Goal: Task Accomplishment & Management: Complete application form

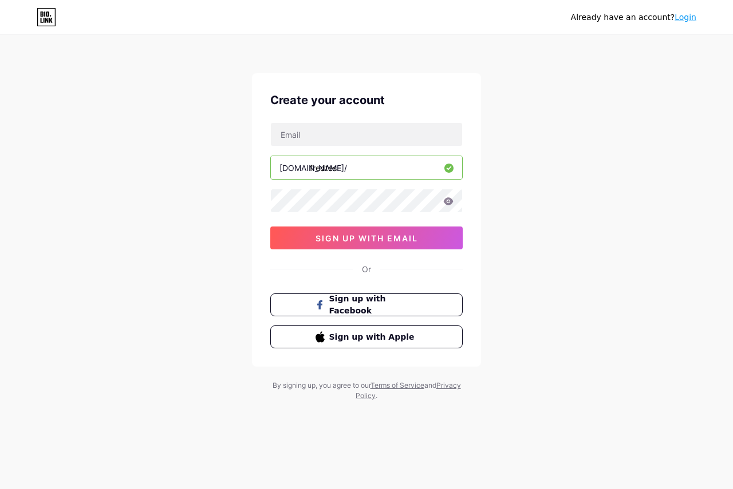
click at [366, 170] on input "fredtes" at bounding box center [366, 167] width 191 height 23
click at [212, 201] on div "Already have an account? Login Create your account [DOMAIN_NAME]/ fredtes sign …" at bounding box center [366, 219] width 733 height 438
click at [450, 201] on div at bounding box center [366, 201] width 192 height 24
click at [448, 201] on icon at bounding box center [449, 200] width 10 height 7
click at [448, 201] on icon at bounding box center [448, 202] width 10 height 8
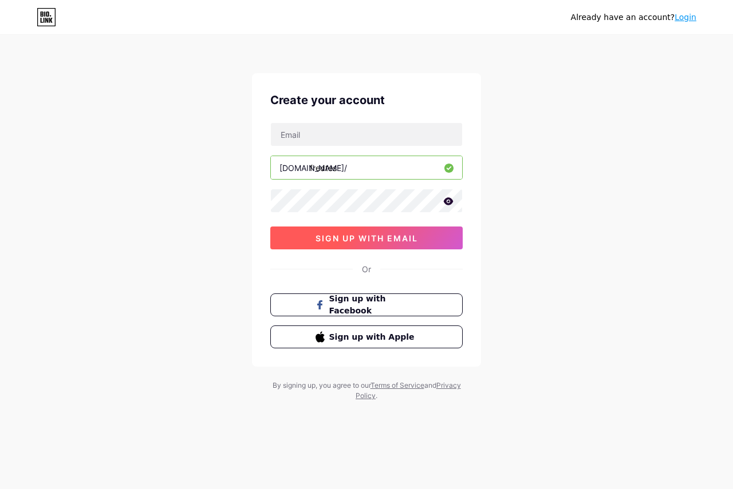
click at [413, 234] on span "sign up with email" at bounding box center [366, 239] width 102 height 10
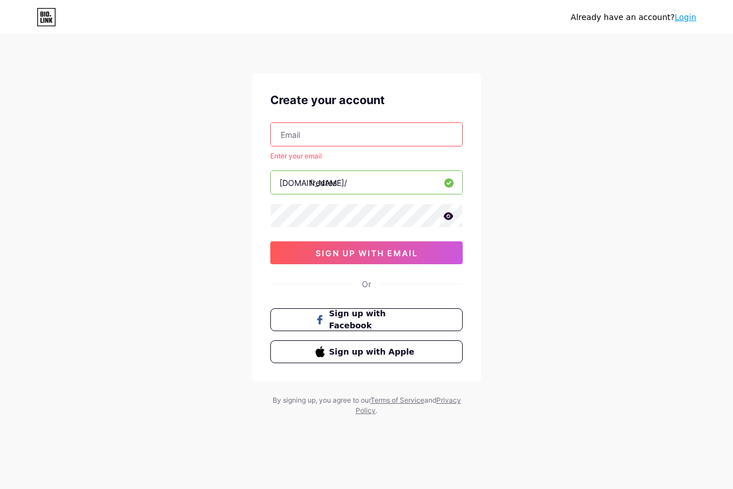
click at [370, 143] on input "text" at bounding box center [366, 134] width 191 height 23
type input "[EMAIL_ADDRESS][DOMAIN_NAME]"
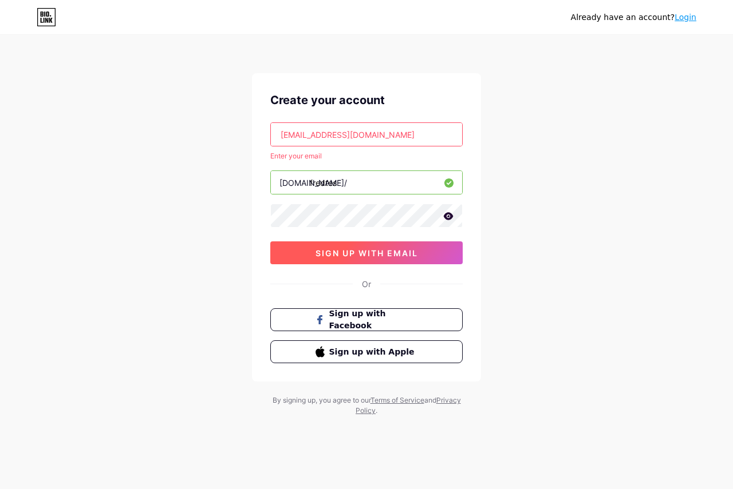
click at [393, 248] on span "sign up with email" at bounding box center [366, 253] width 102 height 10
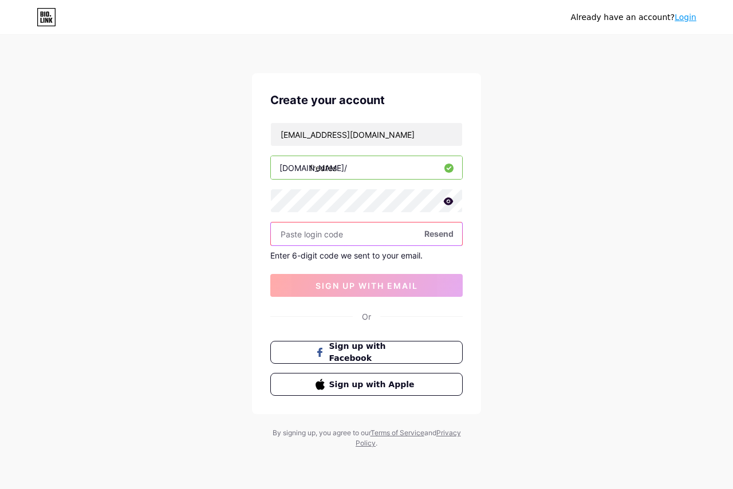
click at [371, 234] on input "text" at bounding box center [366, 234] width 191 height 23
paste input "837576"
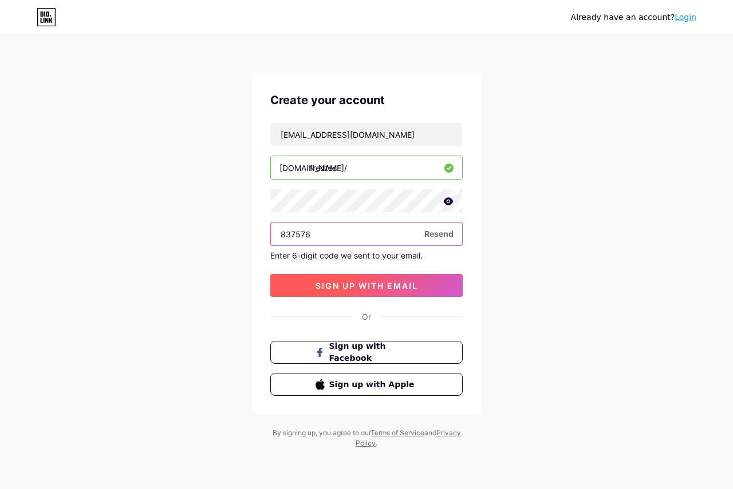
type input "837576"
click at [390, 276] on button "sign up with email" at bounding box center [366, 285] width 192 height 23
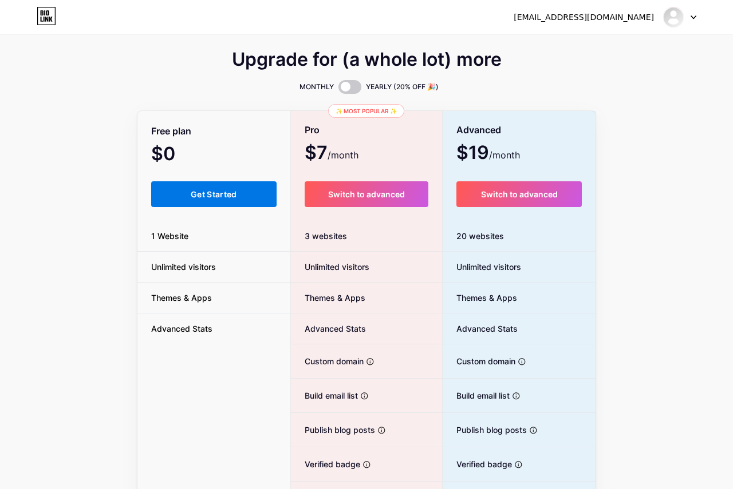
click at [178, 197] on button "Get Started" at bounding box center [213, 194] width 125 height 26
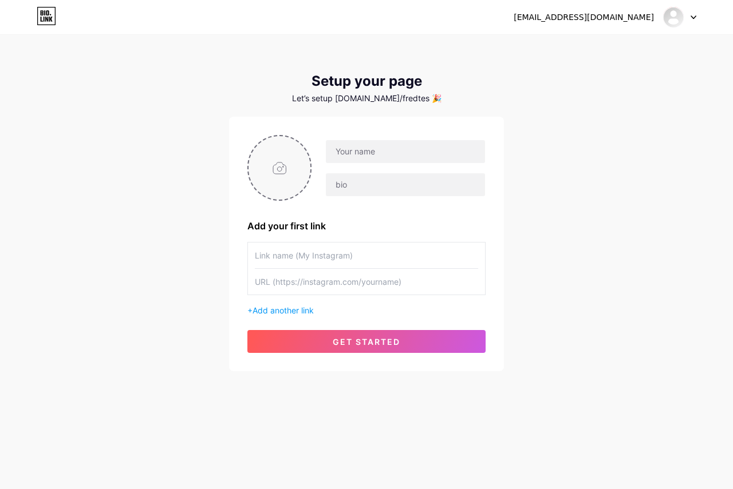
click at [277, 159] on input "file" at bounding box center [279, 168] width 62 height 64
type input "C:\fakepath\8a1c0a9c-dfa0-4662-8fb3-42d4eeb81ebf.jpeg"
click at [281, 171] on img at bounding box center [279, 168] width 64 height 66
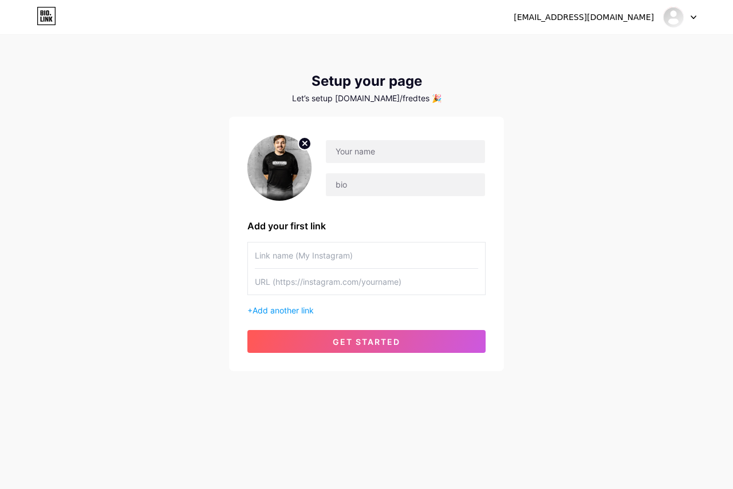
click at [306, 143] on circle at bounding box center [304, 143] width 13 height 13
click at [287, 167] on input "file" at bounding box center [279, 168] width 62 height 64
type input "C:\fakepath\Screenshot [DATE] [DATE].png"
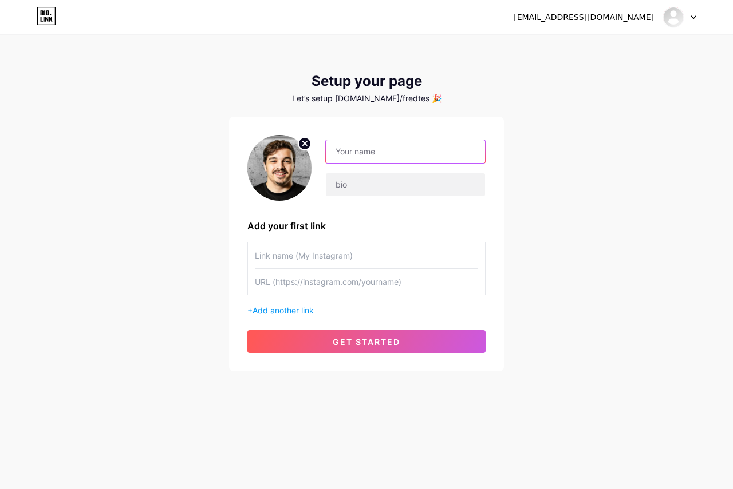
click at [375, 155] on input "text" at bounding box center [405, 151] width 159 height 23
type input "[PERSON_NAME]"
click at [366, 191] on input "text" at bounding box center [405, 184] width 159 height 23
type input "Éducateur Spécialisé secondaire 3"
